Goal: Information Seeking & Learning: Learn about a topic

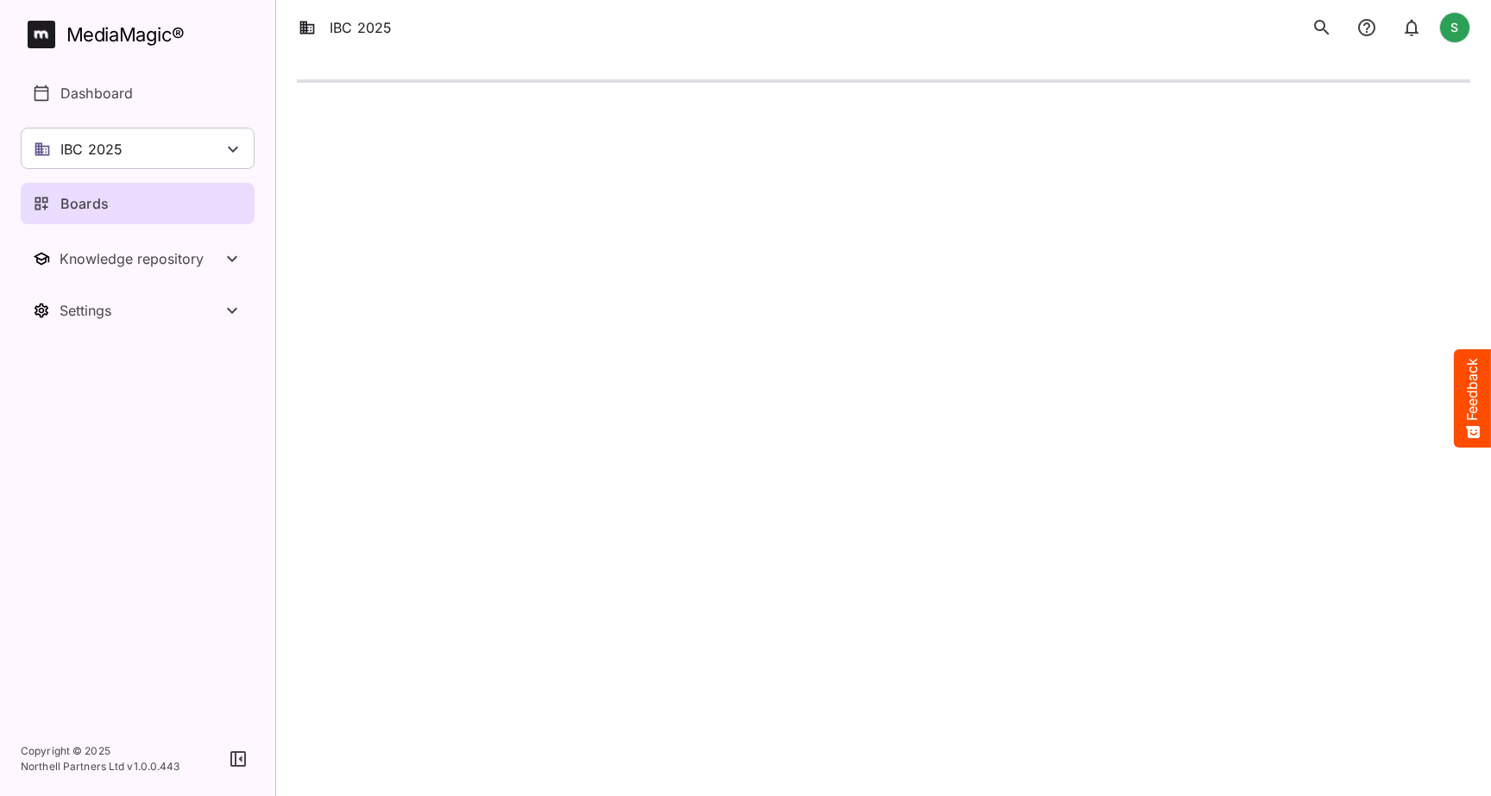
scroll to position [174, 0]
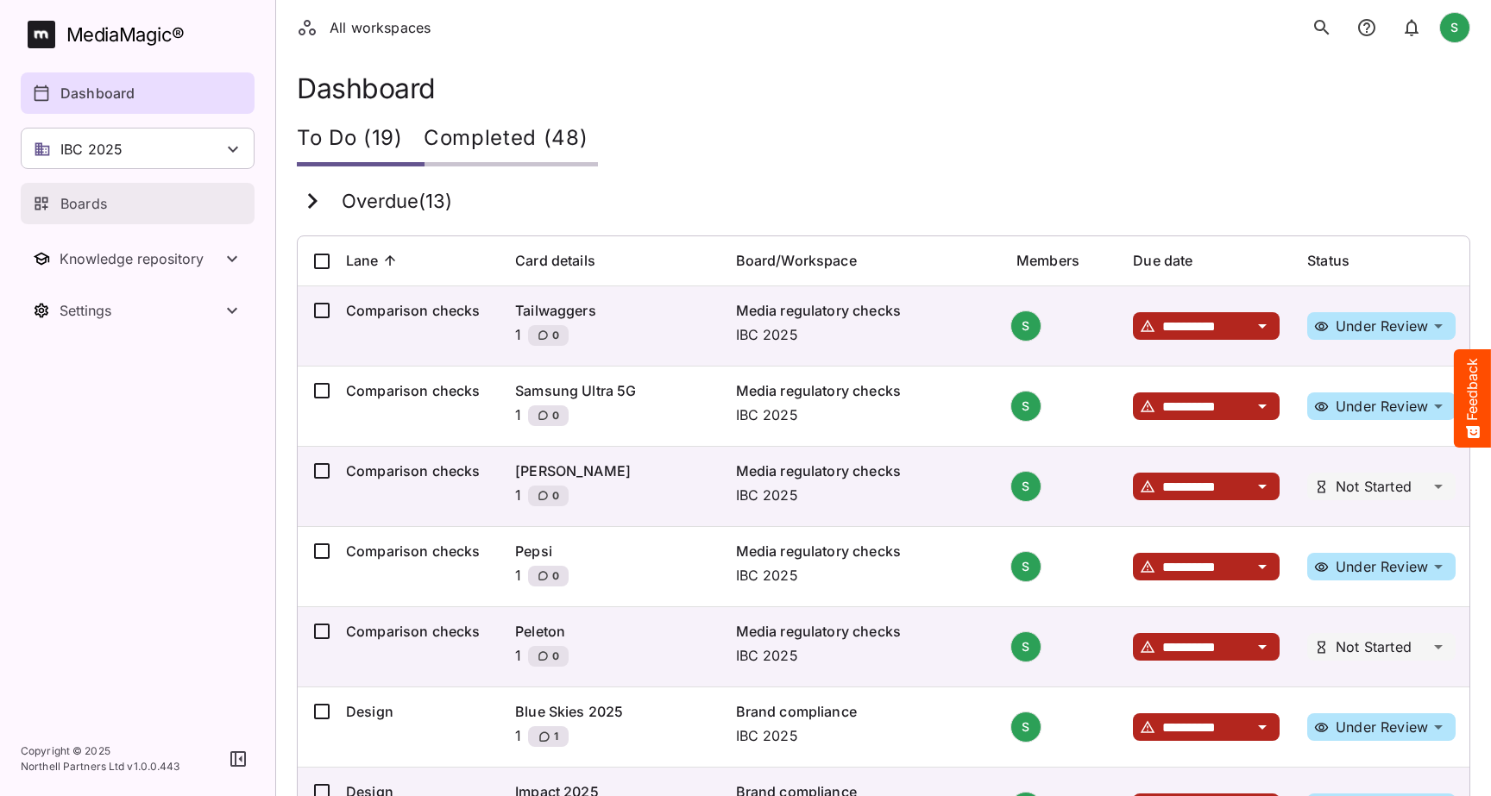
click at [161, 206] on div "Boards" at bounding box center [138, 203] width 211 height 21
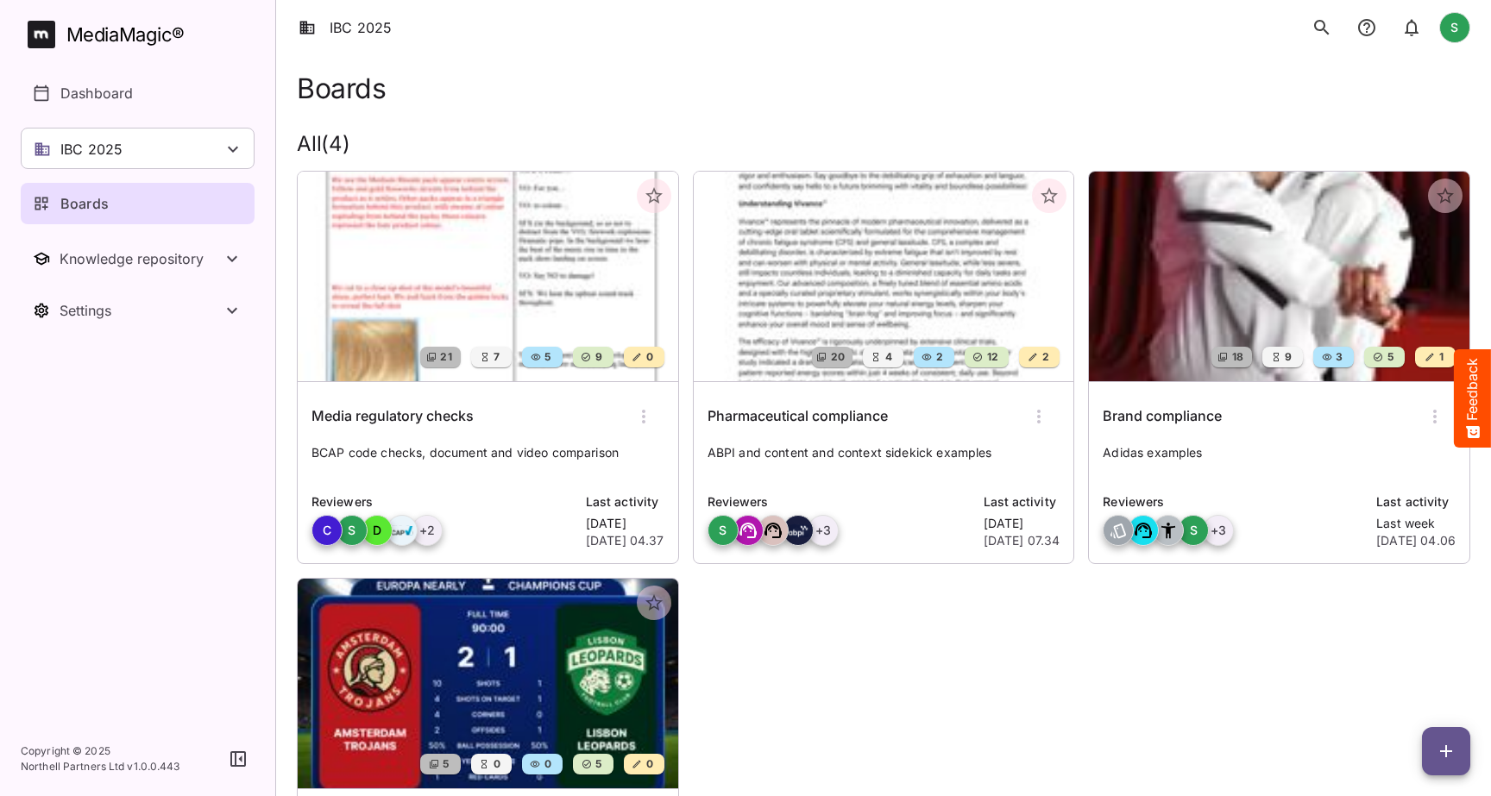
click at [570, 291] on img at bounding box center [488, 277] width 381 height 210
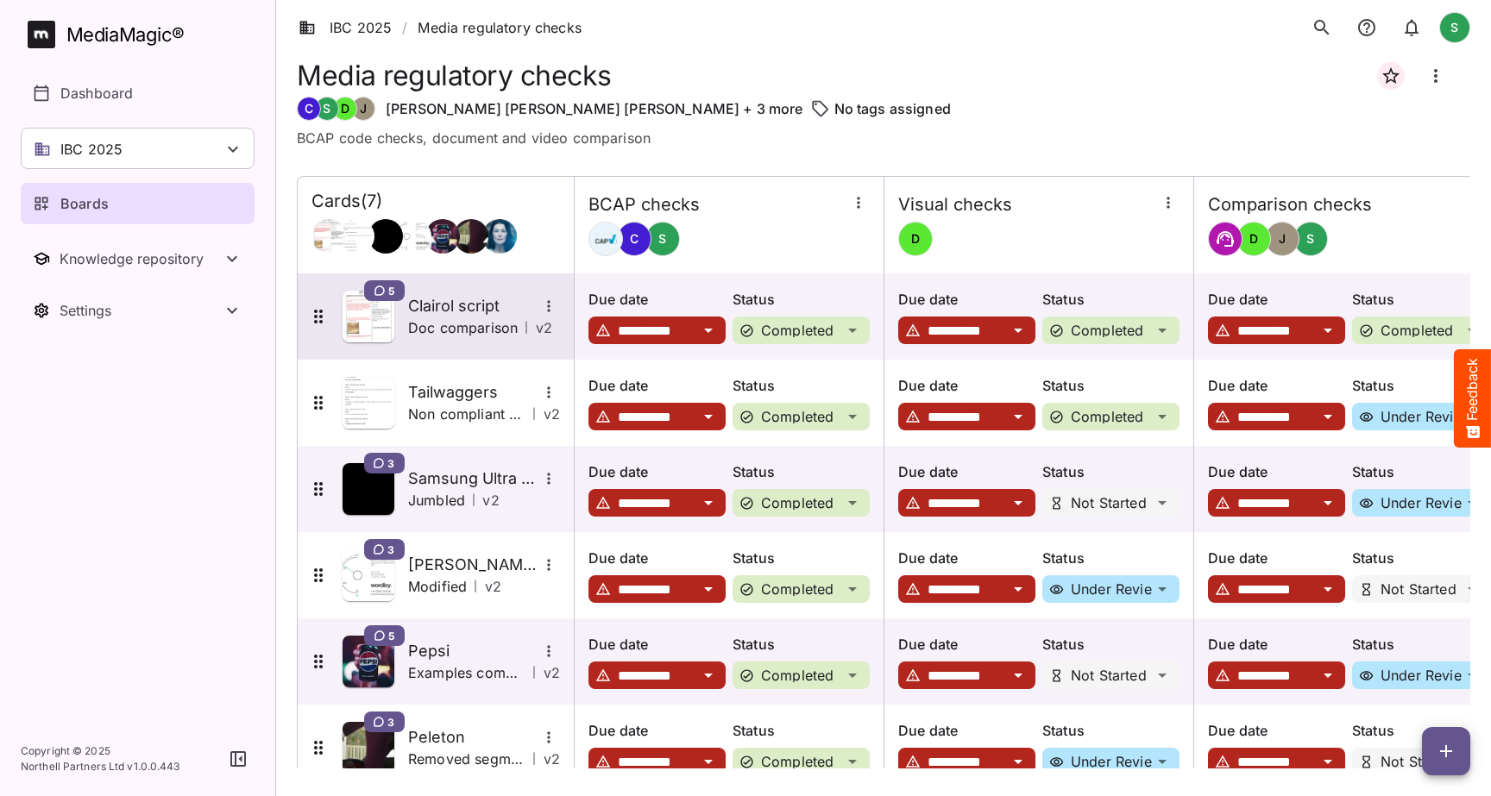
click at [439, 304] on h5 "Clairol script" at bounding box center [472, 306] width 129 height 21
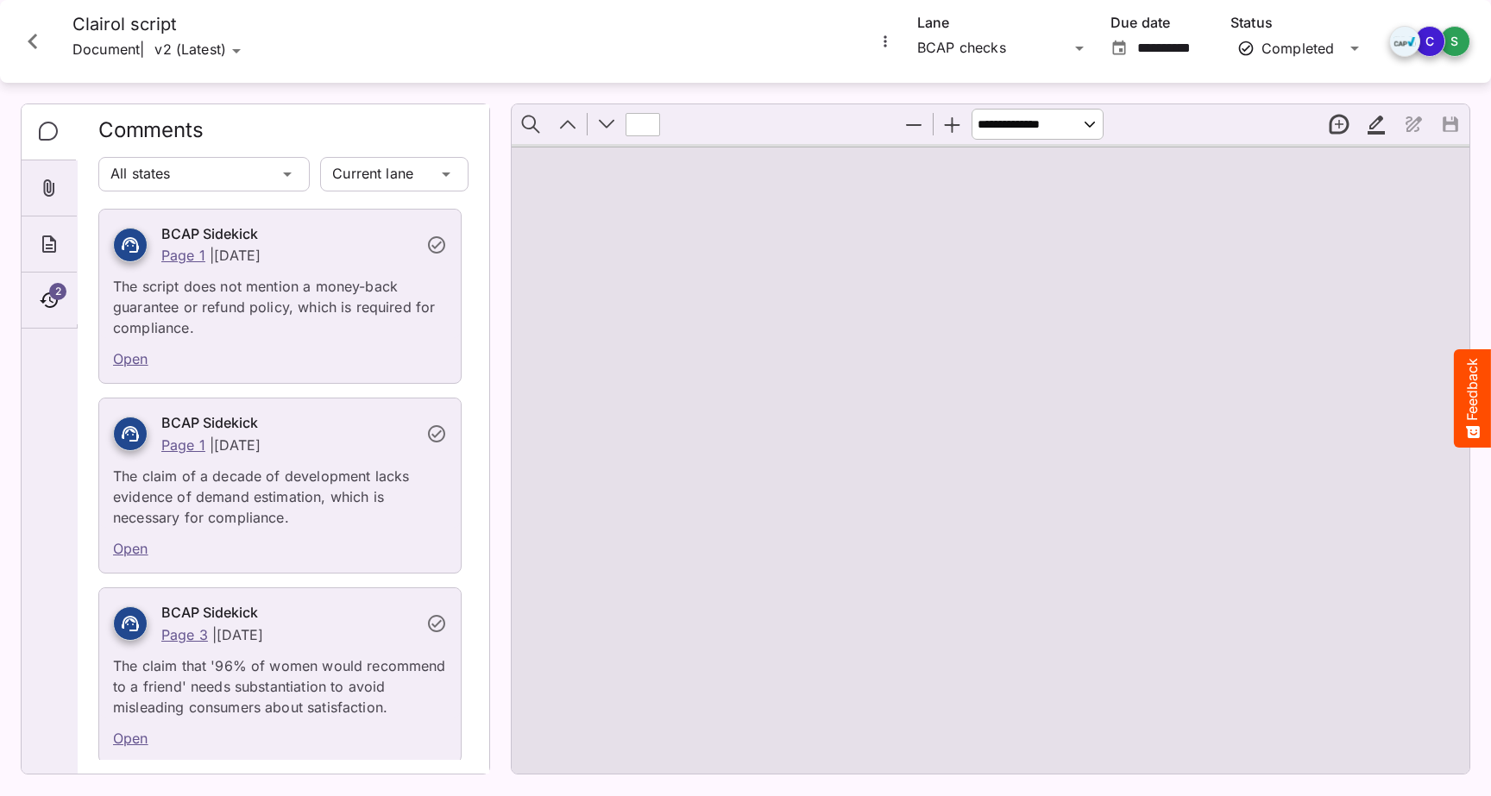
click at [205, 49] on div "IBC 2025 / Media regulatory checks S MediaMagic ® Dashboard IBC 2025 Clearcast …" at bounding box center [745, 394] width 1491 height 789
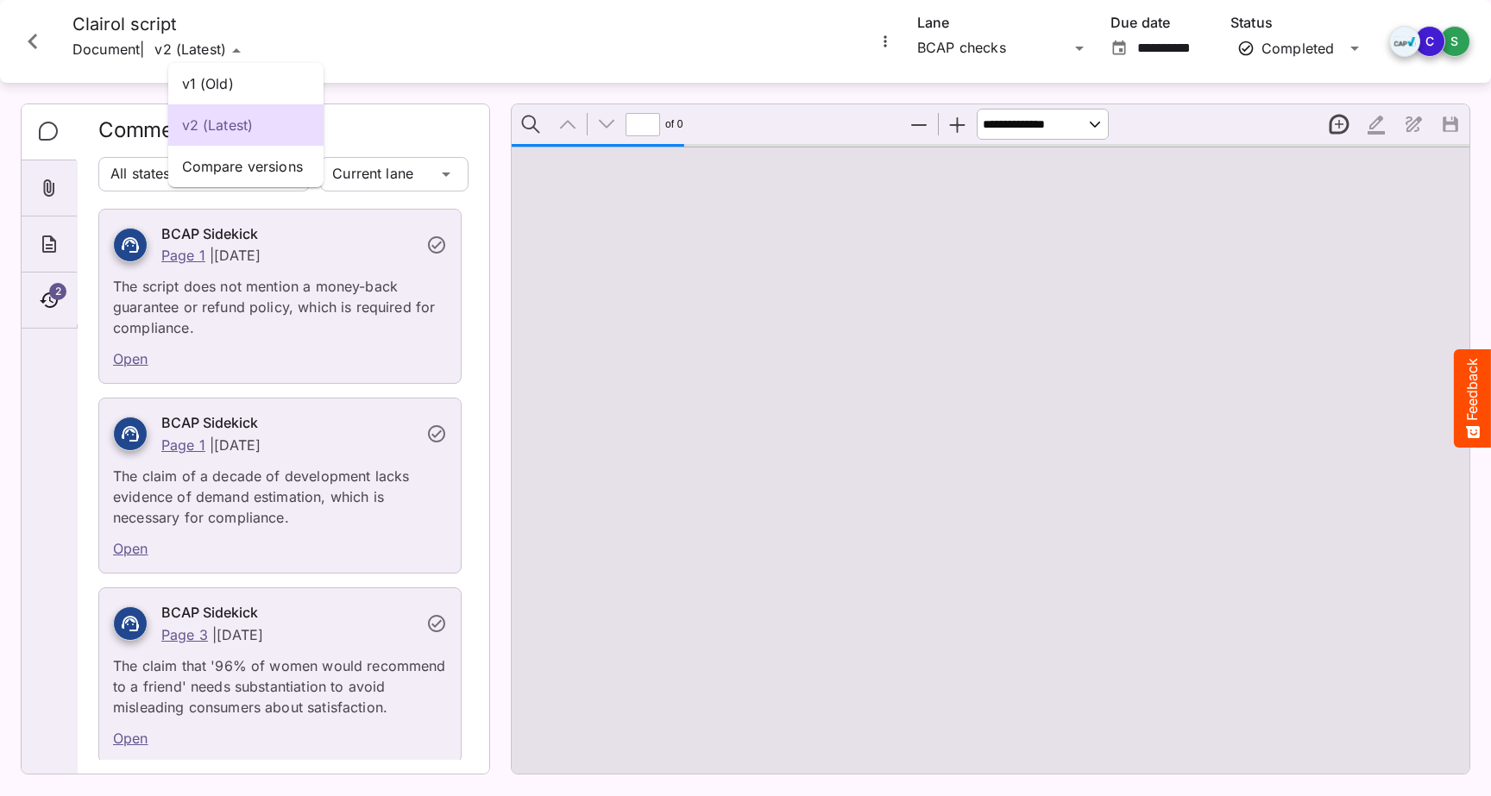
type input "*"
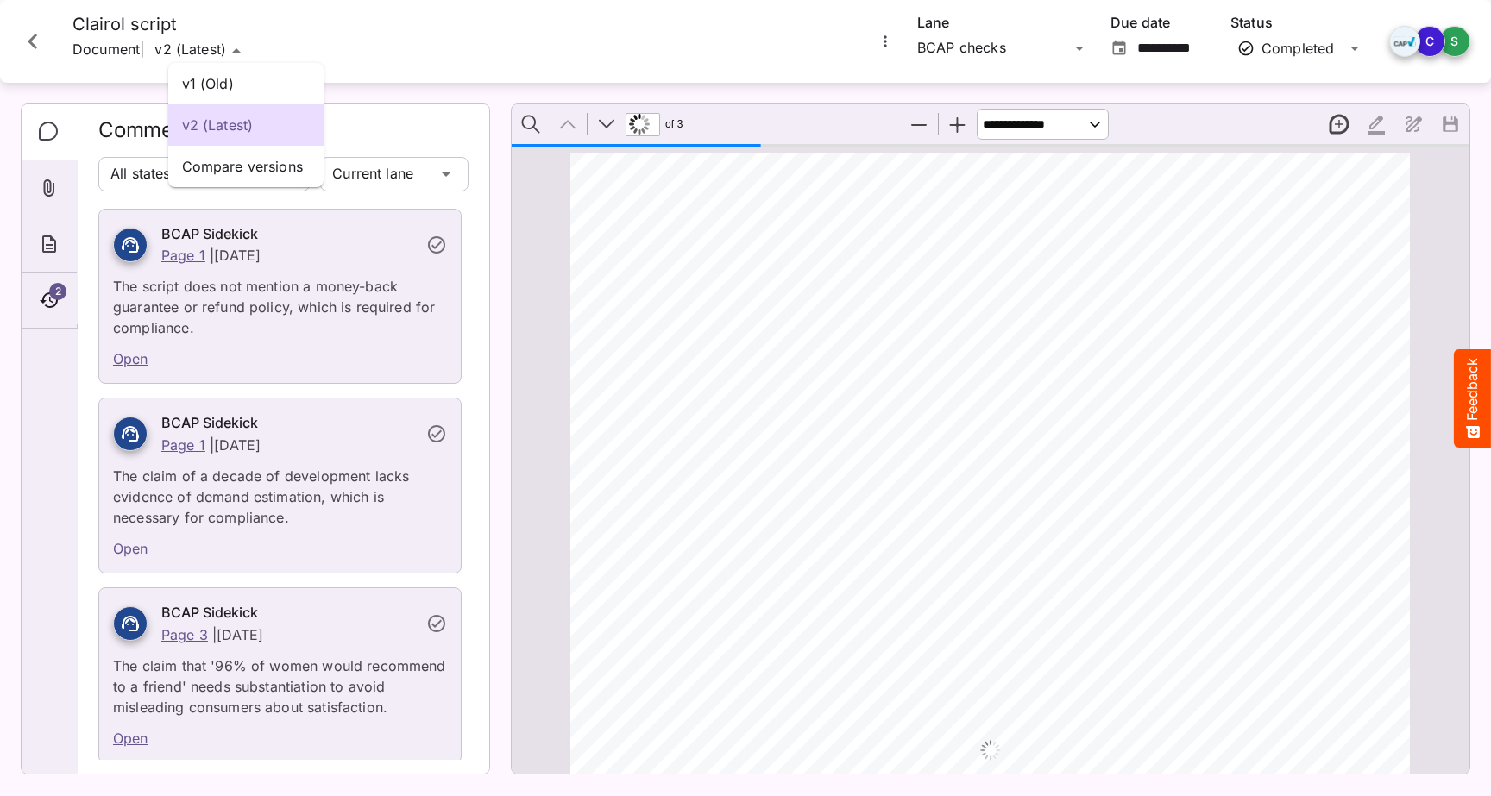
scroll to position [9, 0]
drag, startPoint x: 205, startPoint y: 49, endPoint x: 53, endPoint y: 202, distance: 215.4
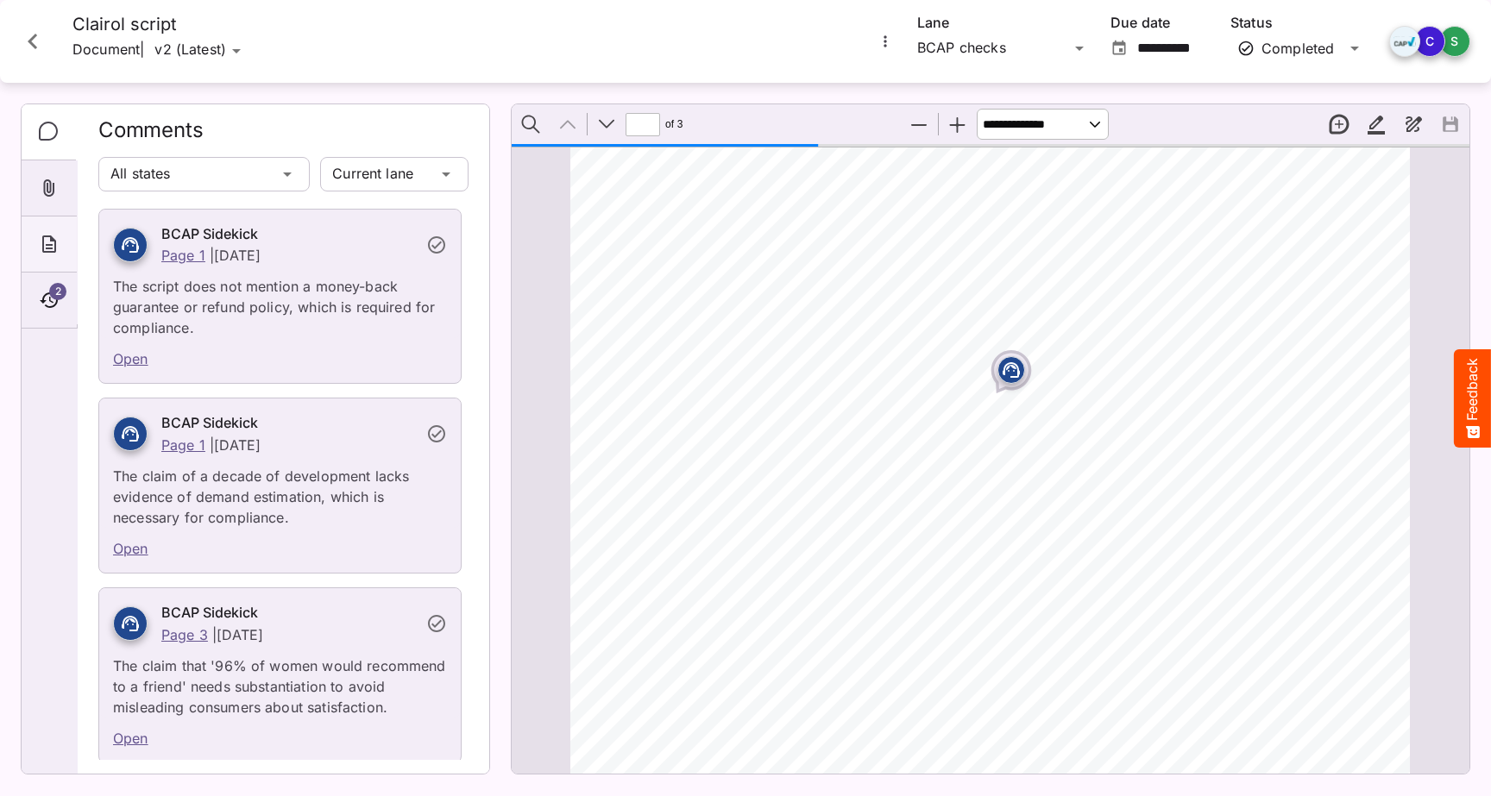
click at [53, 254] on icon "About" at bounding box center [49, 244] width 21 height 21
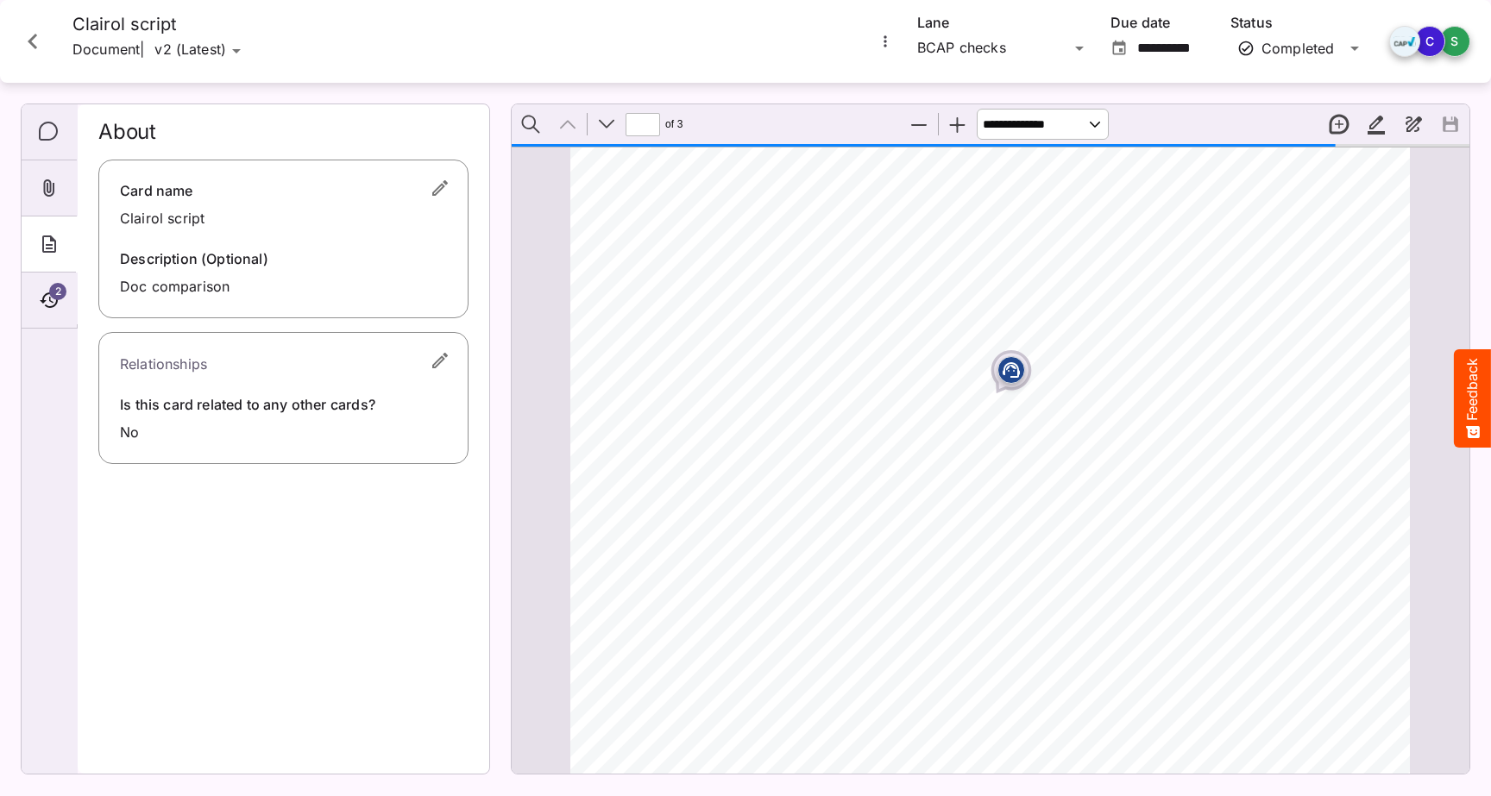
click at [247, 37] on div "v2 (Latest) v1 (Old)" at bounding box center [195, 51] width 103 height 32
click at [253, 50] on div "v1 (Old) v2 (Latest) Compare versions IBC 2025 / Media regulatory checks S Medi…" at bounding box center [745, 394] width 1491 height 789
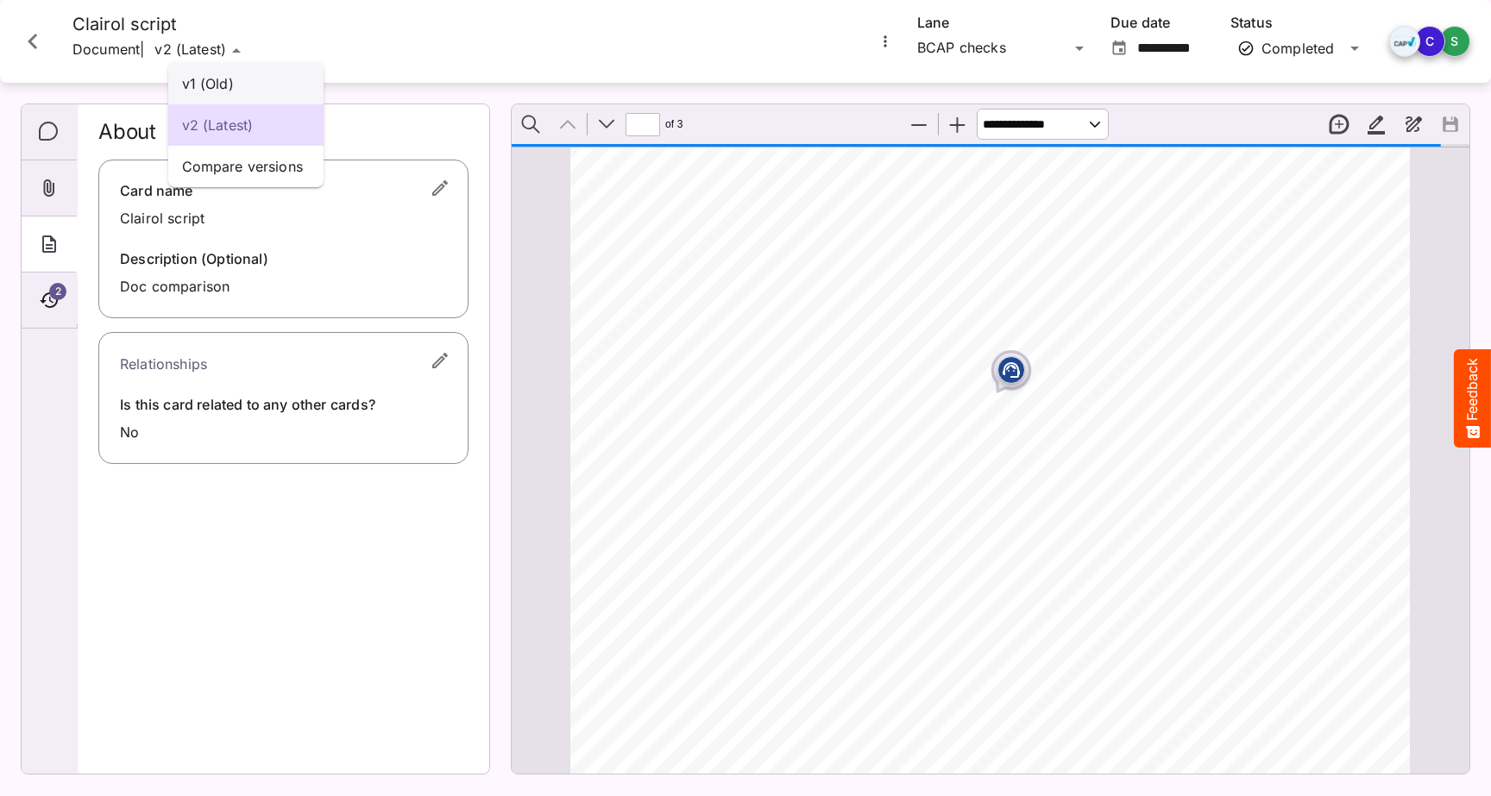
click at [243, 77] on p "v1 (Old)" at bounding box center [246, 83] width 128 height 21
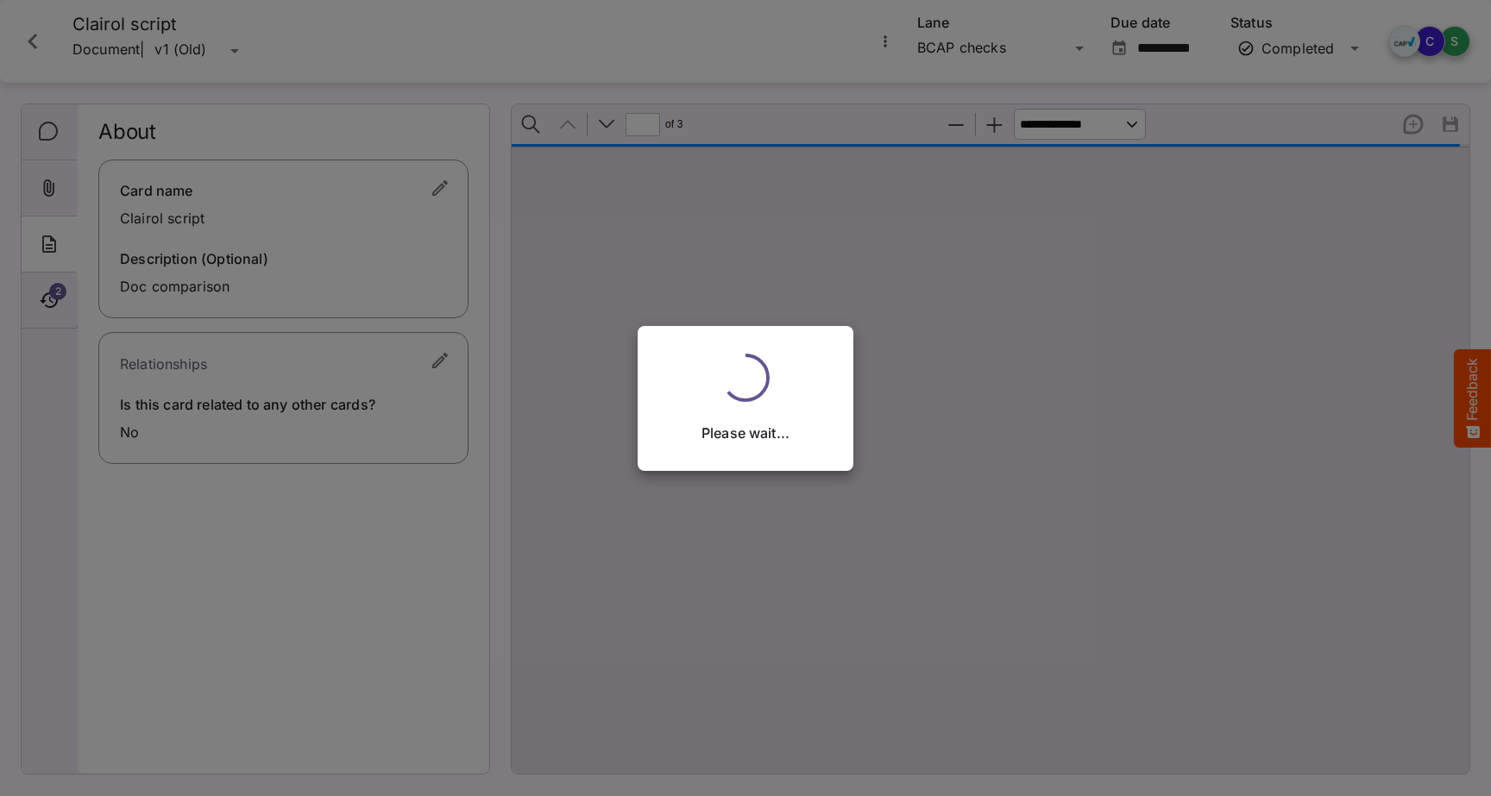
scroll to position [0, 0]
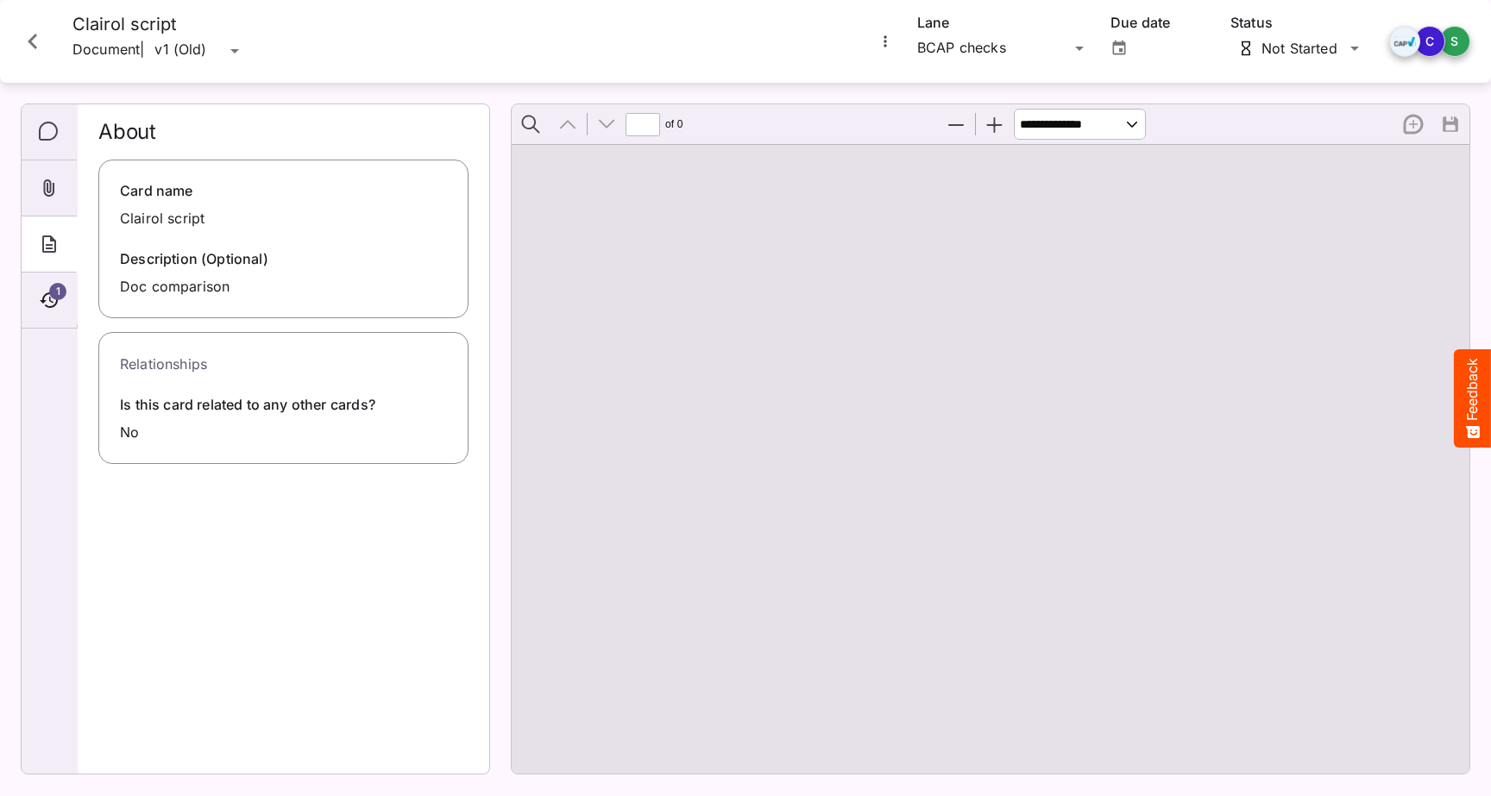
type input "*"
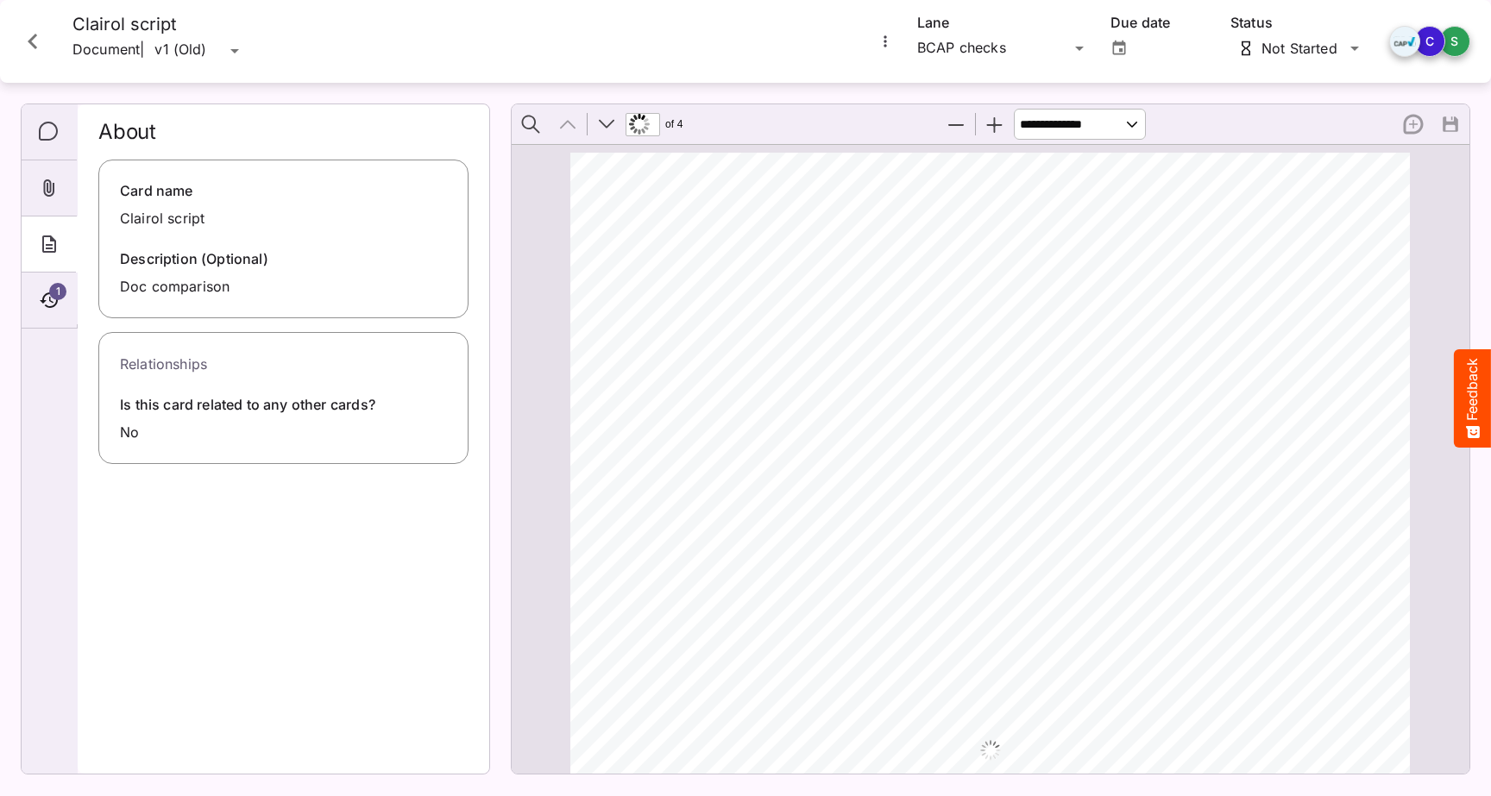
scroll to position [9, 0]
click at [60, 219] on div "About" at bounding box center [50, 245] width 56 height 56
click at [64, 187] on div "Attachments" at bounding box center [49, 188] width 55 height 56
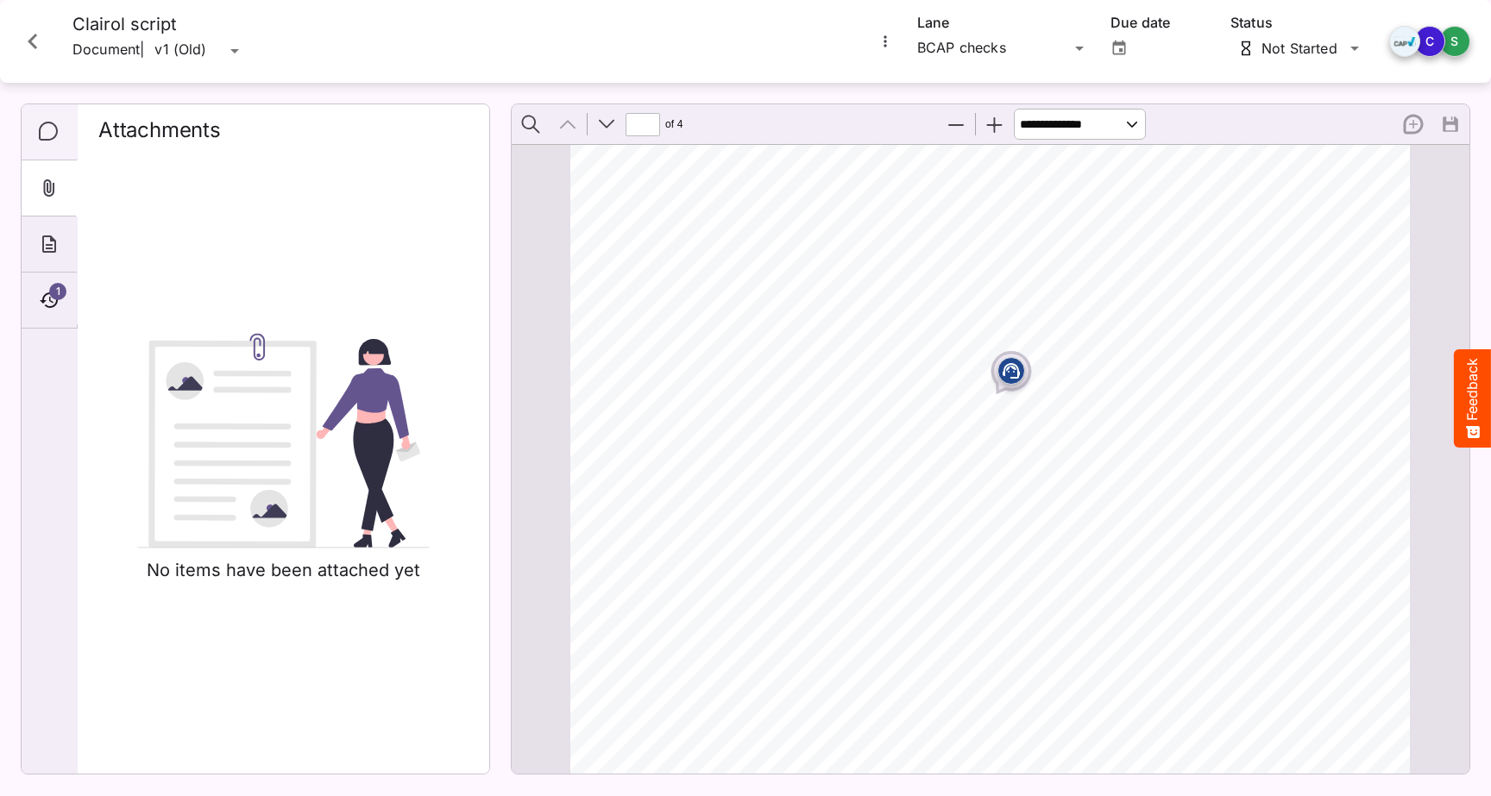
click at [46, 142] on div "Comments" at bounding box center [49, 132] width 55 height 56
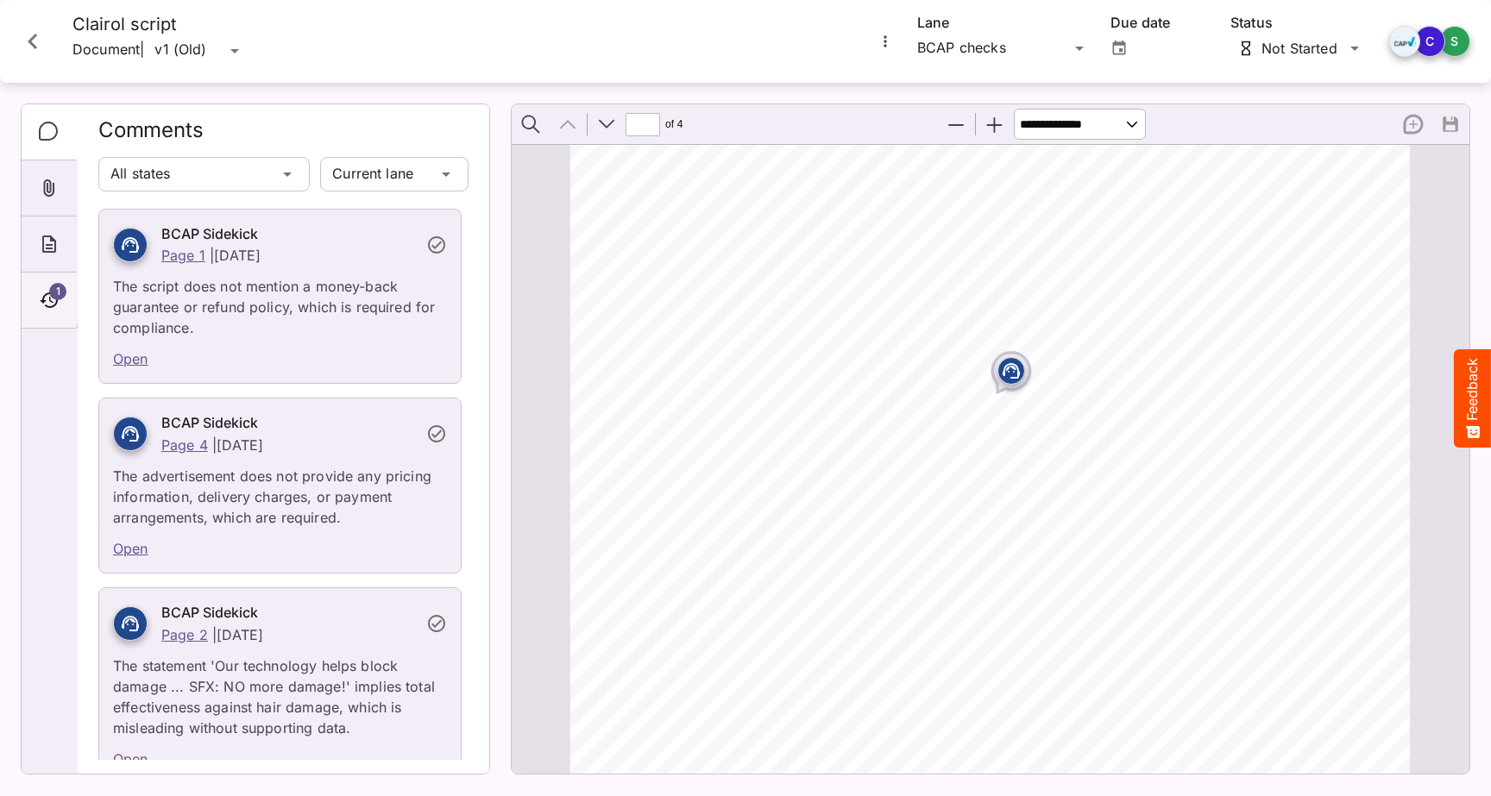
click at [49, 305] on icon "Timeline" at bounding box center [49, 300] width 21 height 21
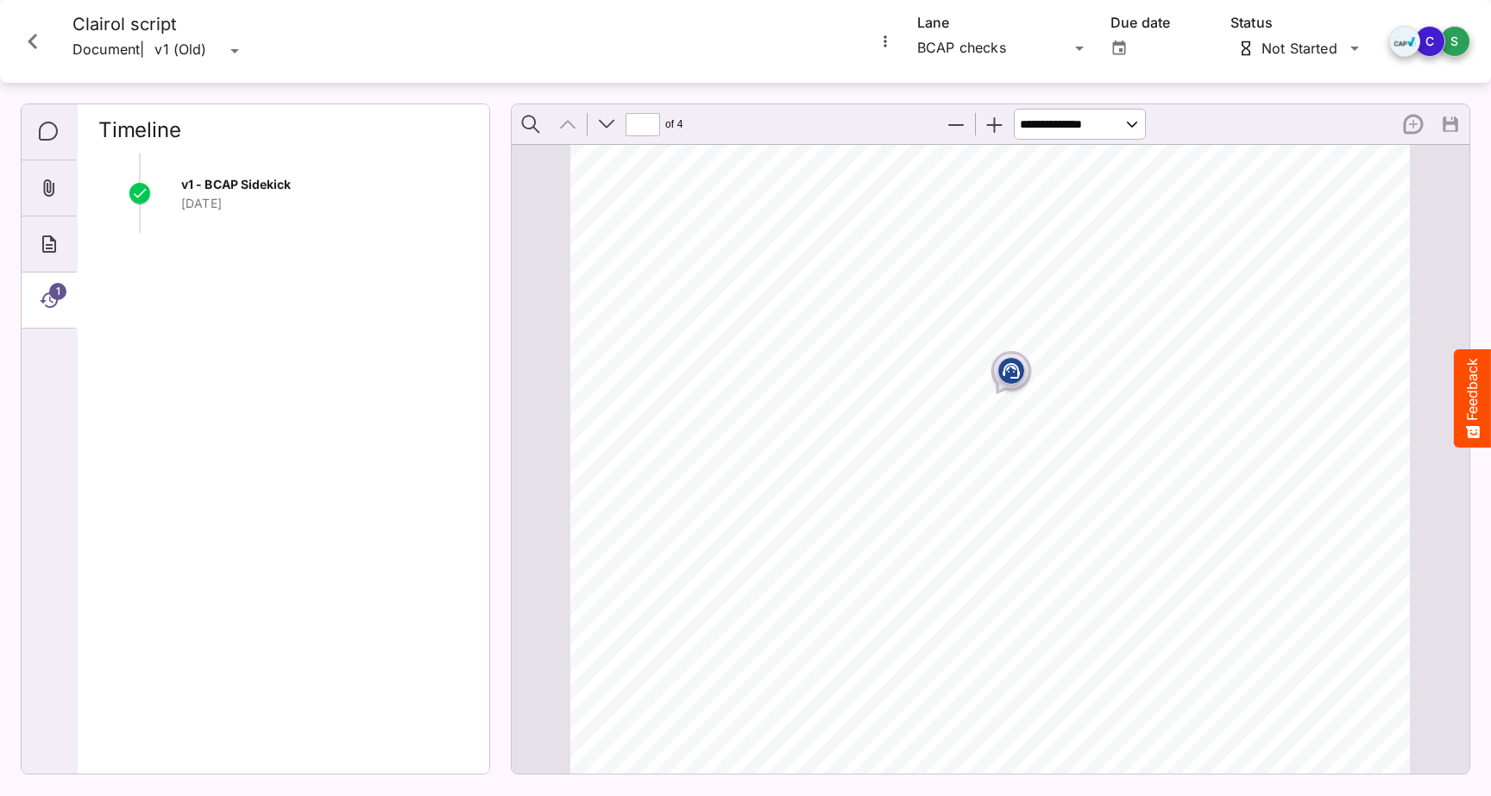
drag, startPoint x: 264, startPoint y: 206, endPoint x: 174, endPoint y: 173, distance: 95.5
click at [174, 174] on div "v1 - BCAP Sidekick [DATE]" at bounding box center [283, 204] width 370 height 60
click at [235, 190] on span "v1 - BCAP Sidekick" at bounding box center [236, 184] width 110 height 15
drag, startPoint x: 252, startPoint y: 213, endPoint x: 179, endPoint y: 186, distance: 77.3
click at [179, 186] on div "v1 - BCAP Sidekick [DATE]" at bounding box center [283, 204] width 370 height 60
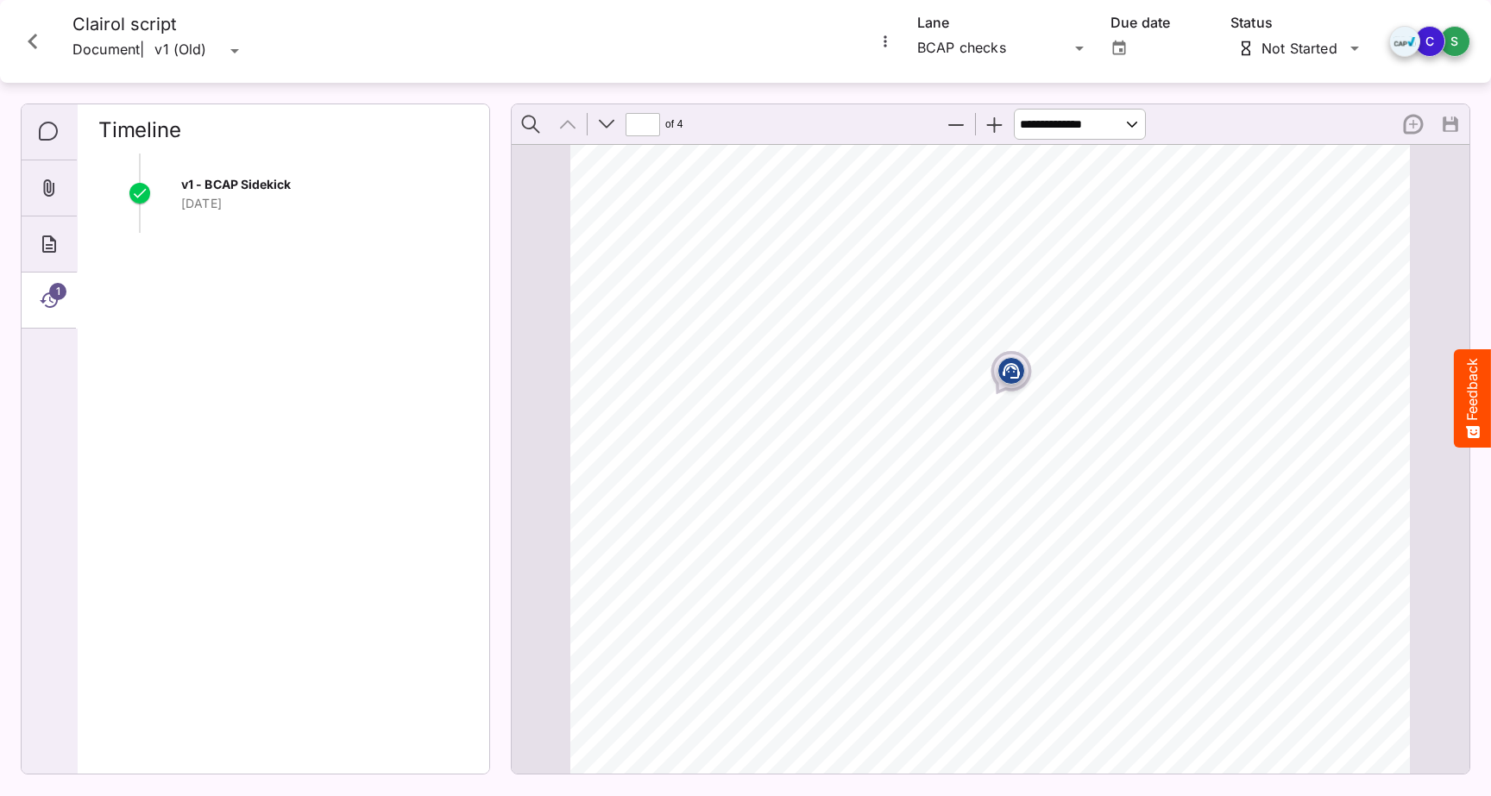
click at [173, 283] on div "v1 - BCAP Sidekick [DATE]" at bounding box center [283, 457] width 370 height 607
click at [27, 51] on icon "Close card" at bounding box center [32, 41] width 31 height 31
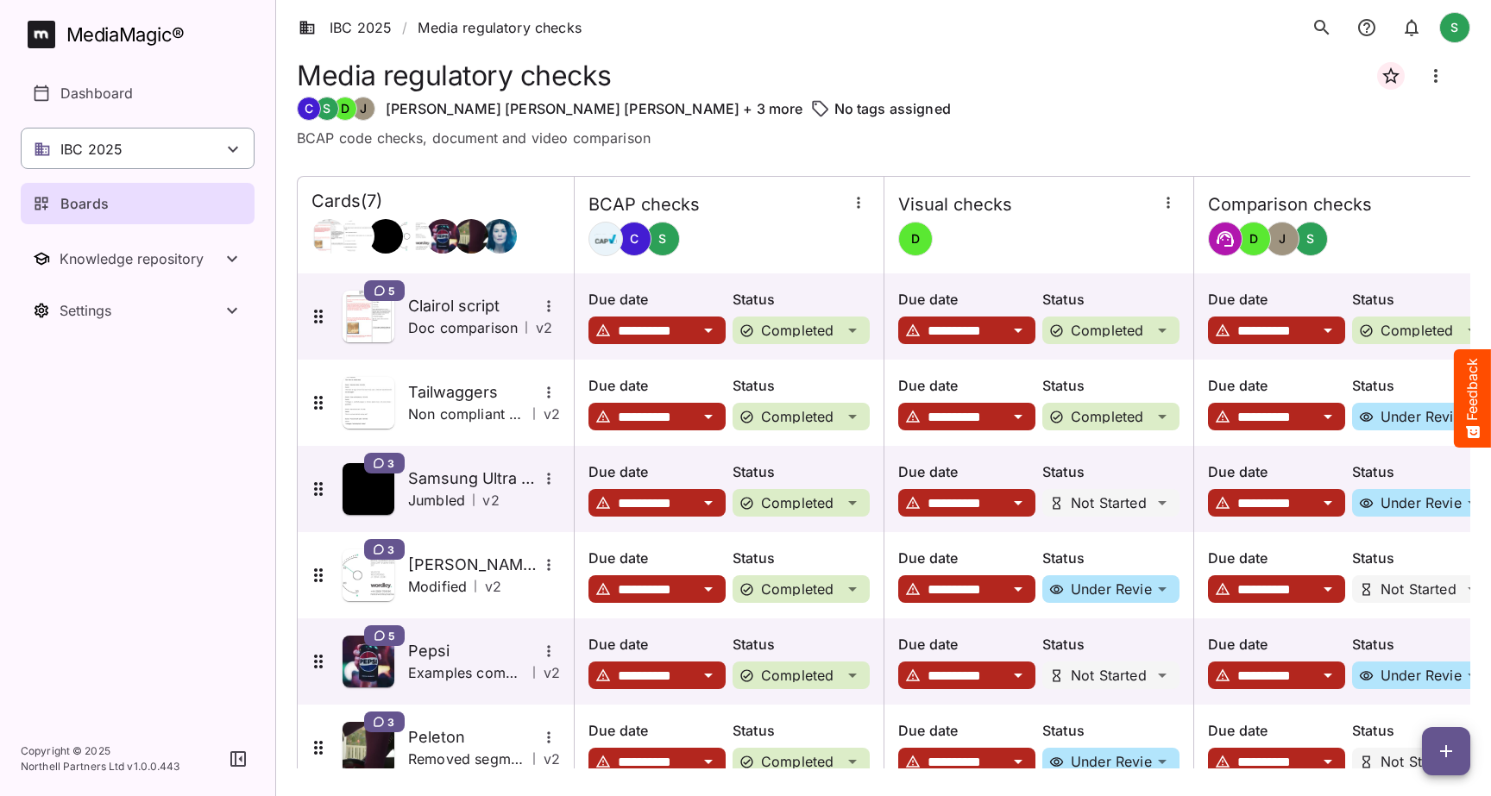
click at [163, 142] on div "IBC 2025" at bounding box center [138, 148] width 234 height 41
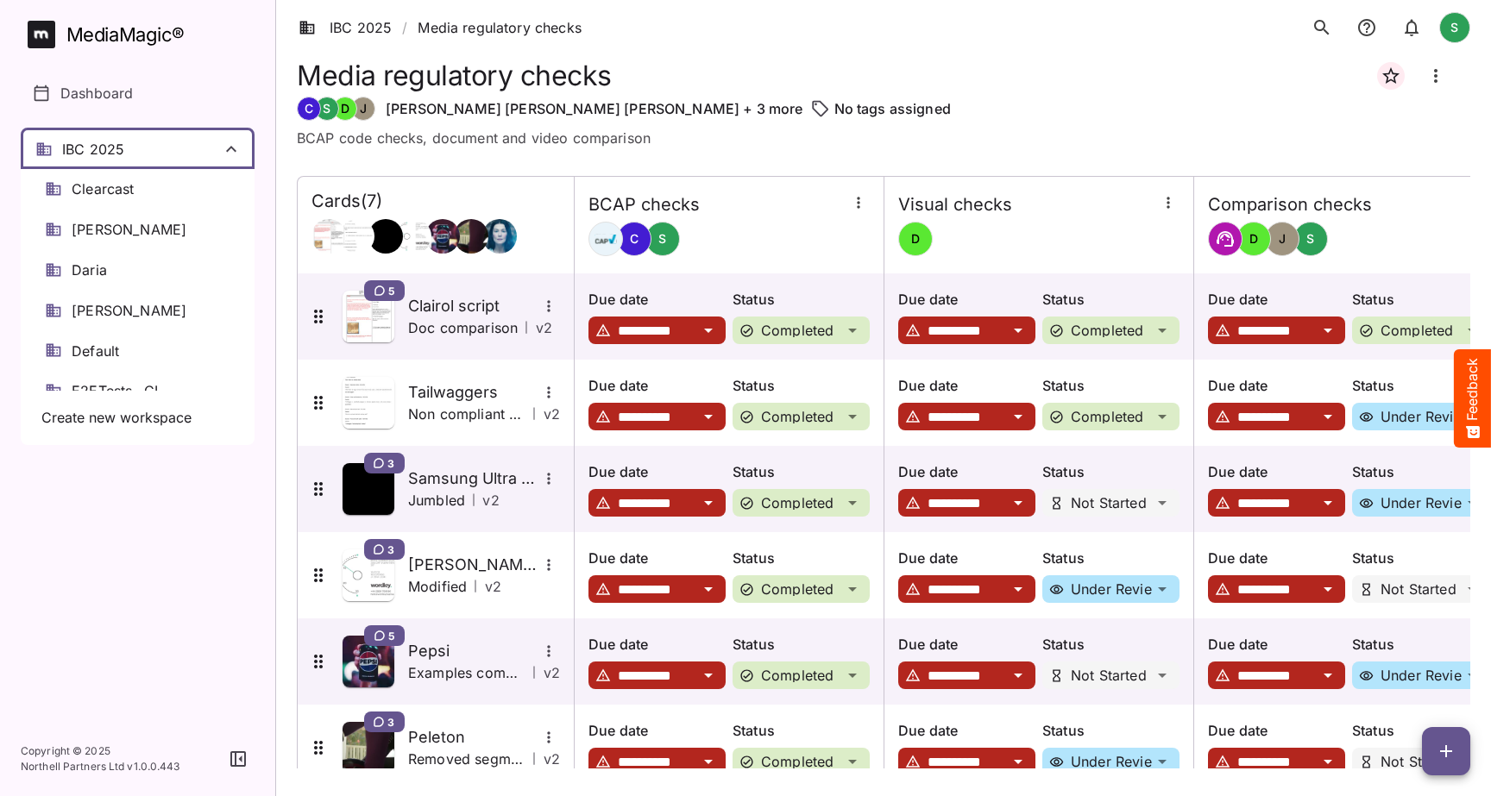
click at [224, 147] on div at bounding box center [745, 398] width 1491 height 796
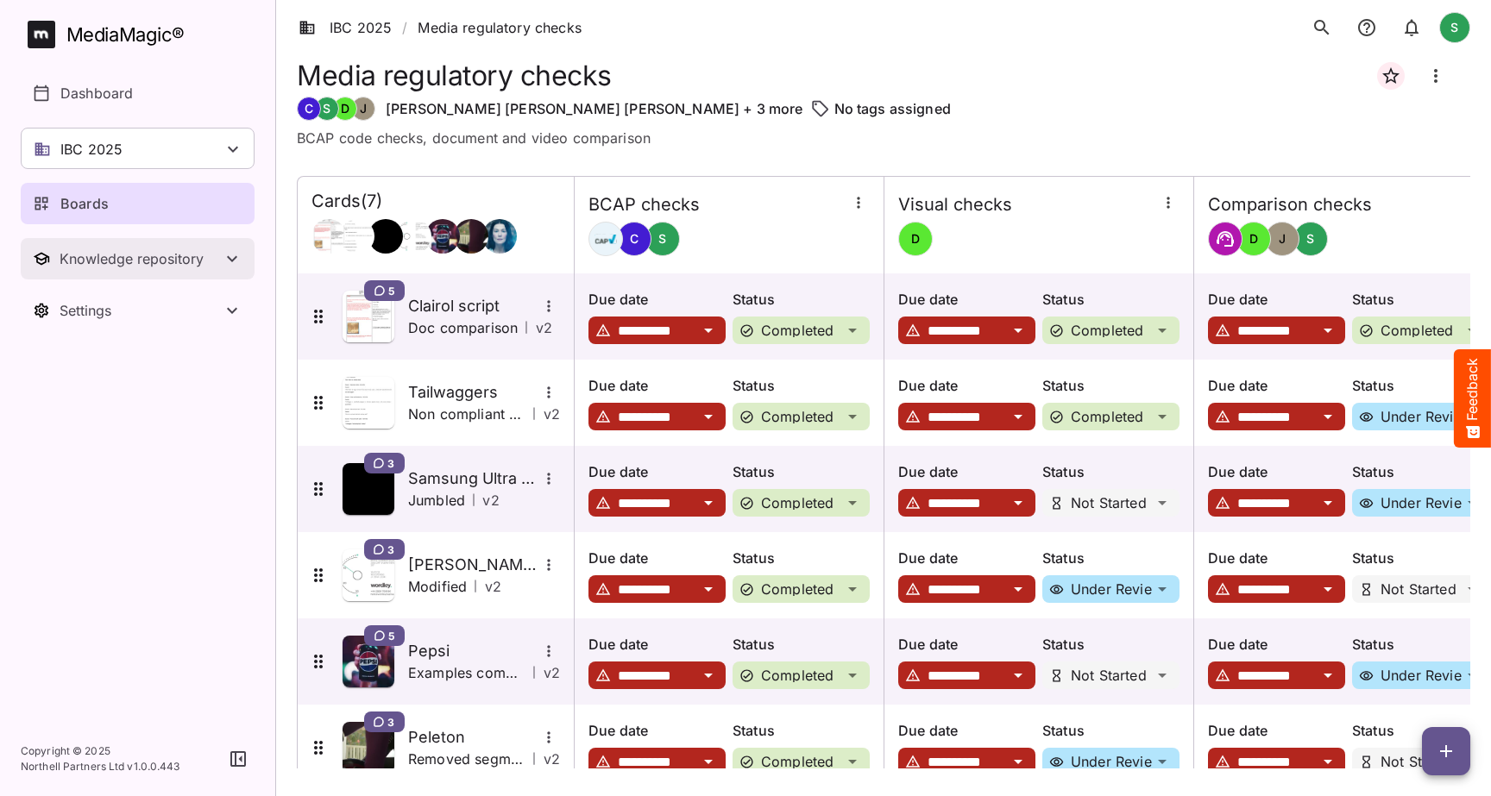
click at [192, 264] on div "Knowledge repository" at bounding box center [141, 258] width 162 height 17
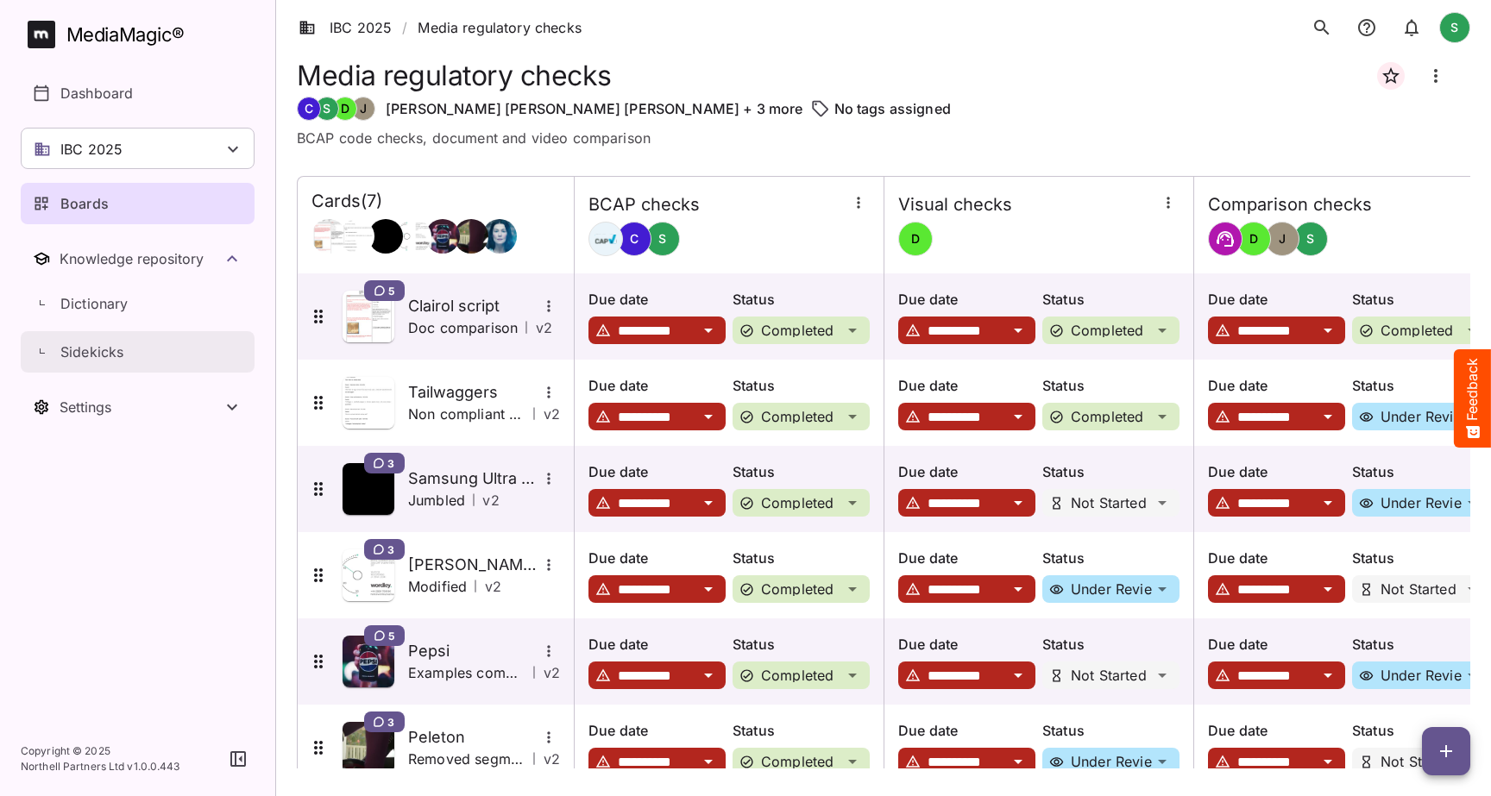
click at [98, 362] on p "Sidekicks" at bounding box center [91, 352] width 63 height 21
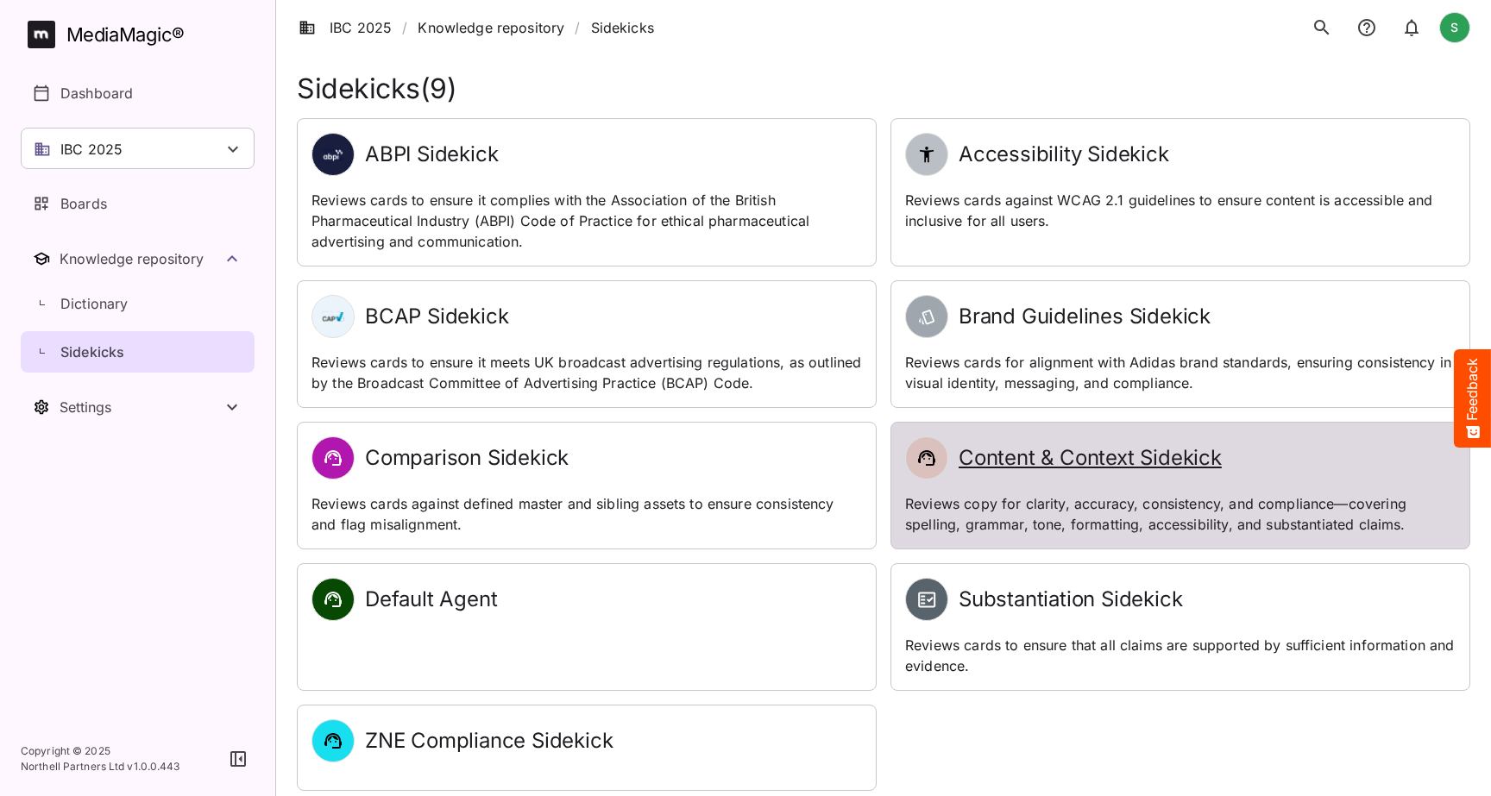
click at [985, 455] on h2 "Content & Context Sidekick" at bounding box center [1090, 458] width 263 height 25
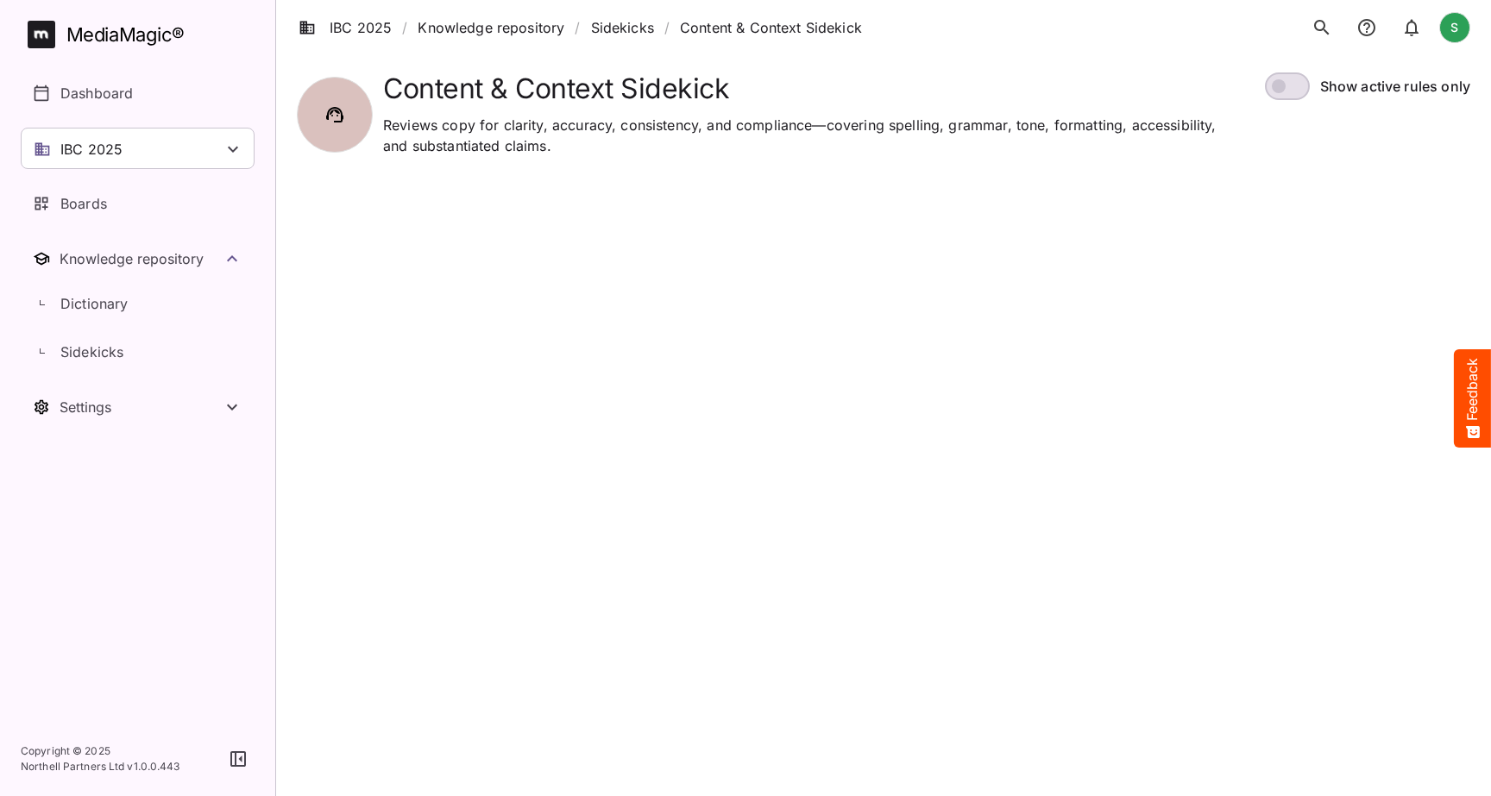
click at [617, 39] on ol "IBC 2025 / Knowledge repository / Sidekicks / Content & Context Sidekick" at bounding box center [585, 27] width 576 height 48
click at [618, 17] on link "Sidekicks" at bounding box center [622, 27] width 63 height 21
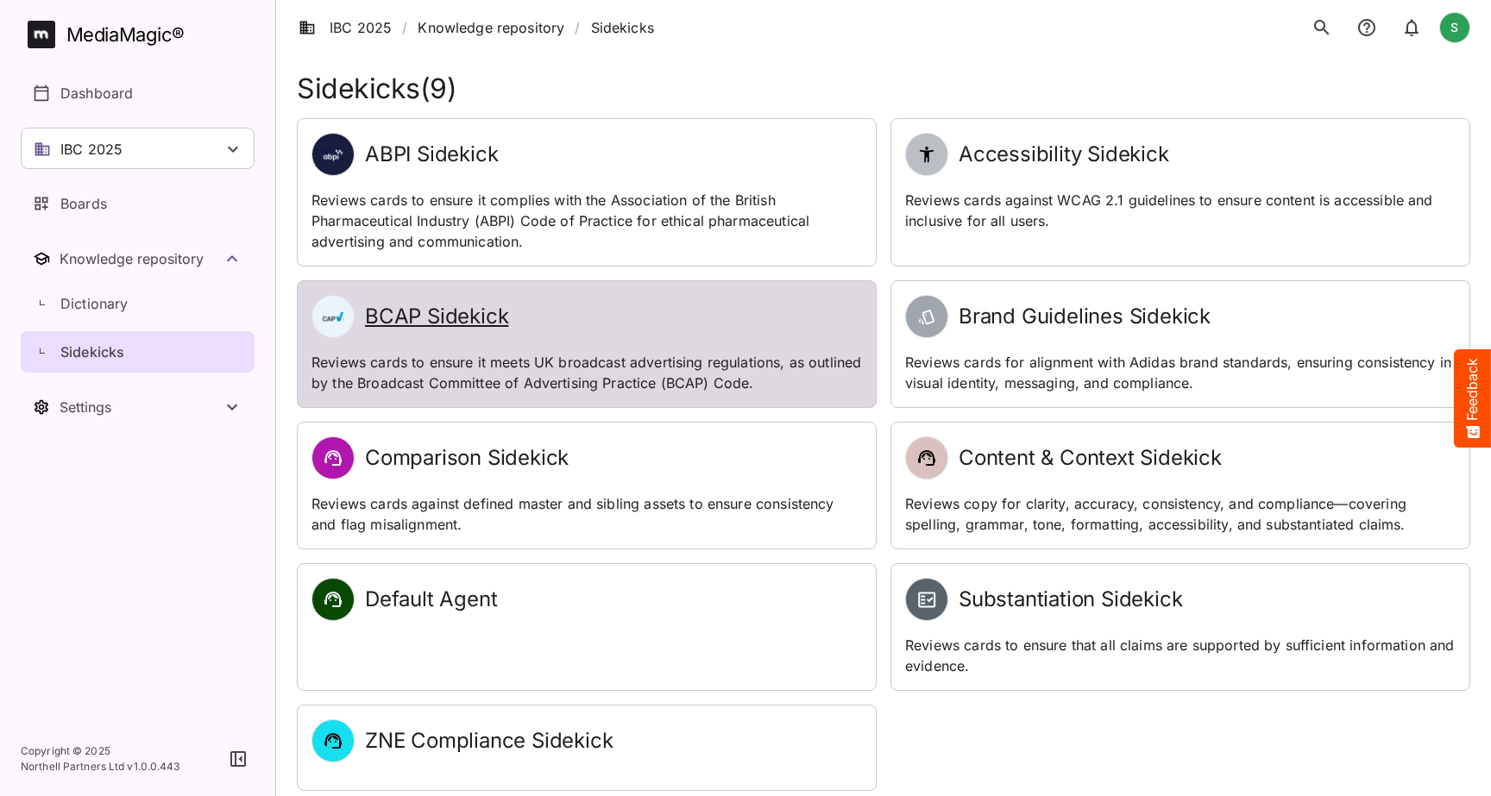
click at [459, 363] on p "Reviews cards to ensure it meets UK broadcast advertising regulations, as outli…" at bounding box center [587, 372] width 551 height 41
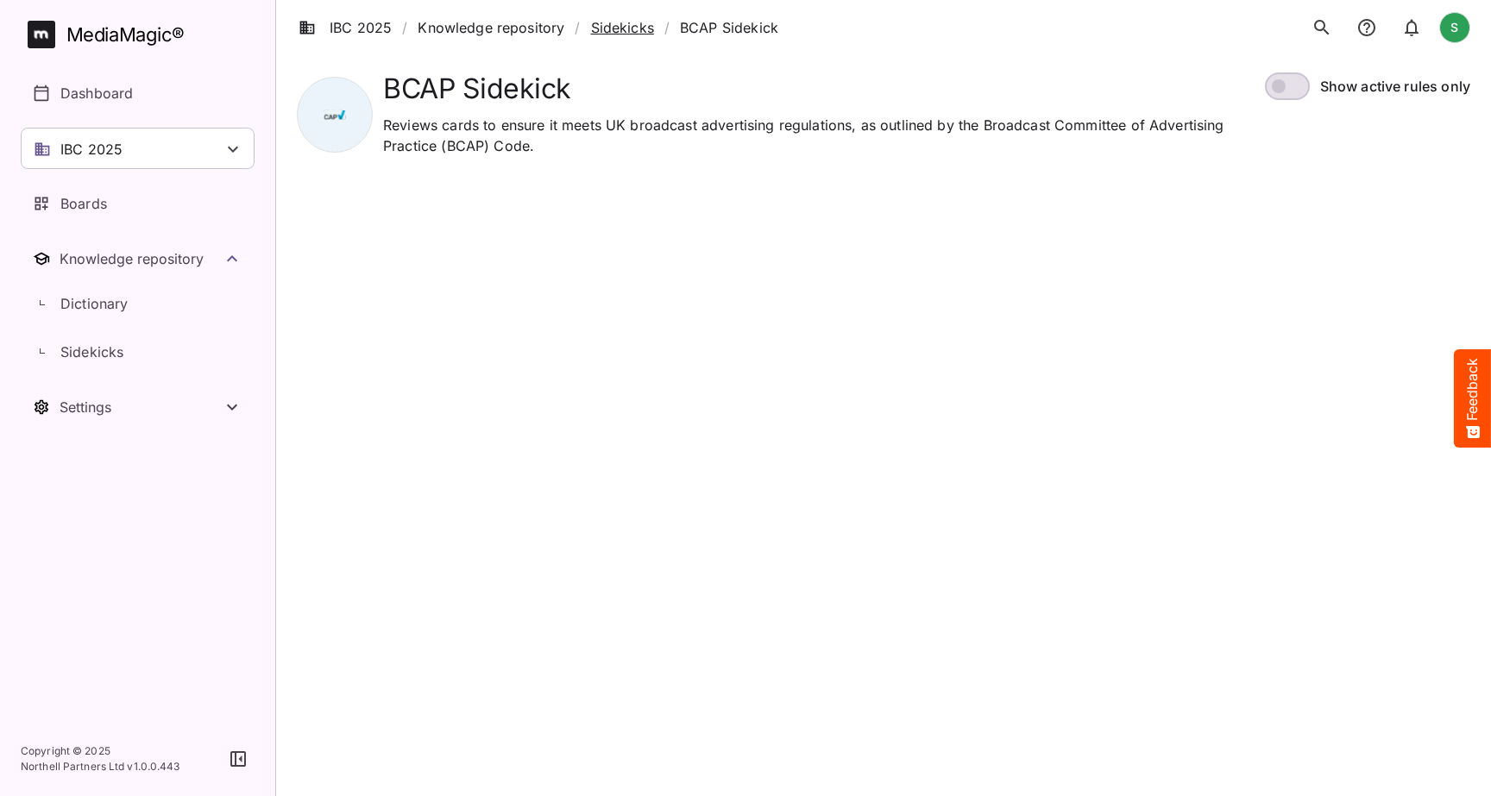
click at [622, 29] on link "Sidekicks" at bounding box center [622, 27] width 63 height 21
